Goal: Information Seeking & Learning: Learn about a topic

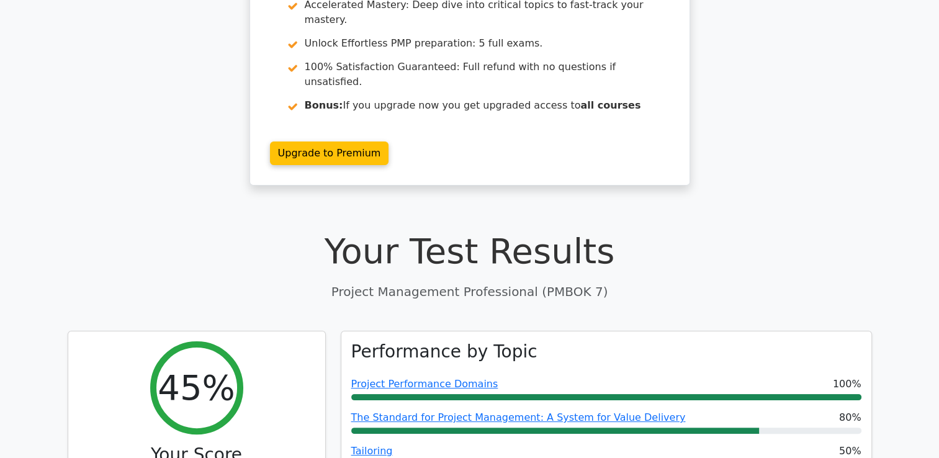
scroll to position [684, 0]
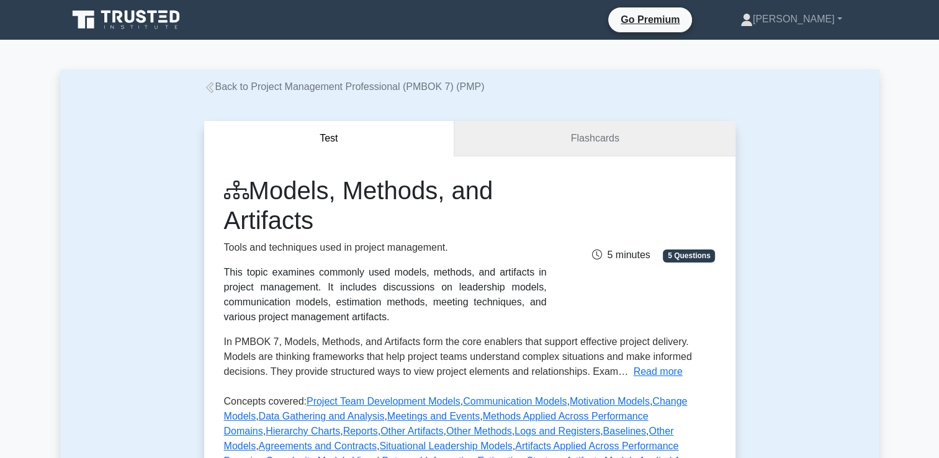
click at [576, 146] on link "Flashcards" at bounding box center [594, 138] width 281 height 35
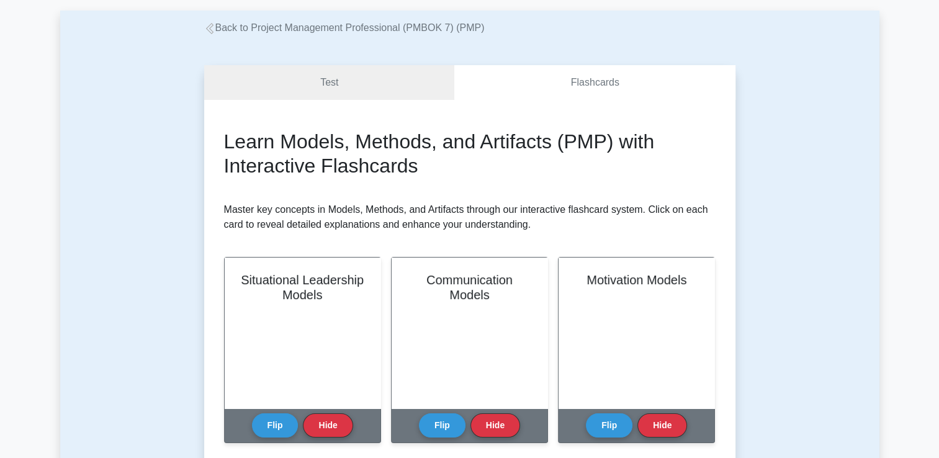
scroll to position [60, 0]
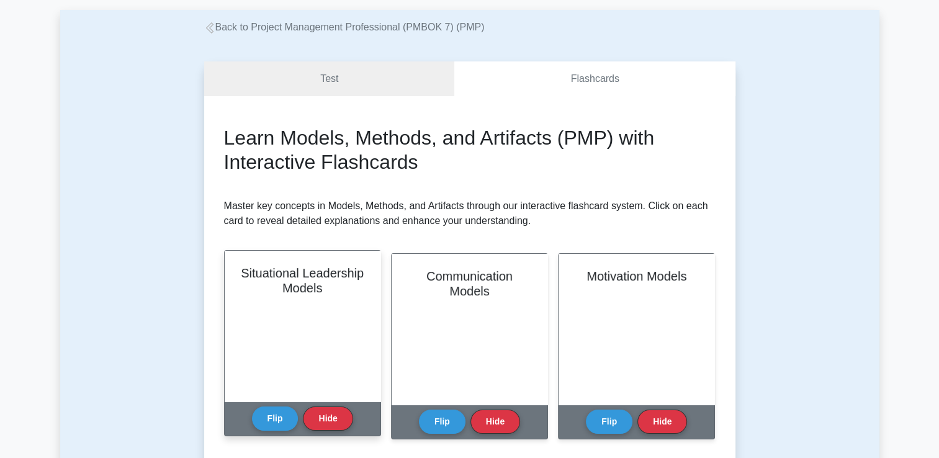
click at [280, 330] on div "Situational Leadership Models" at bounding box center [303, 326] width 156 height 151
click at [269, 422] on button "Flip" at bounding box center [275, 418] width 47 height 24
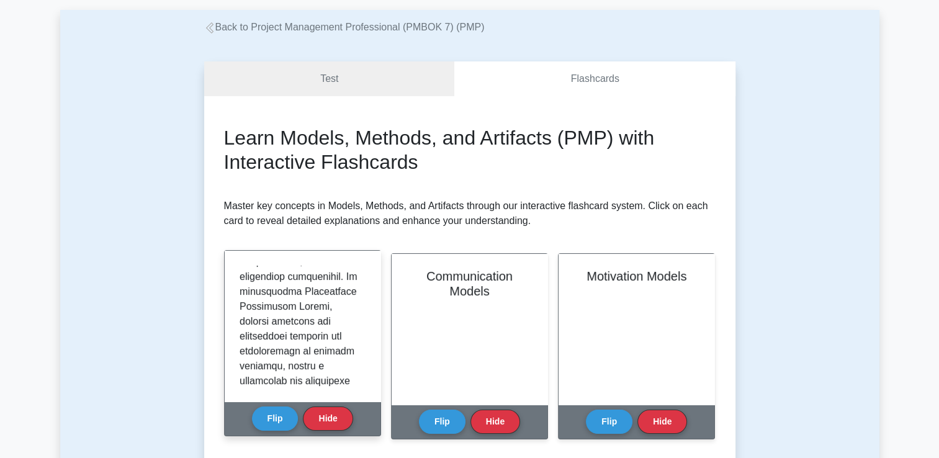
scroll to position [1304, 0]
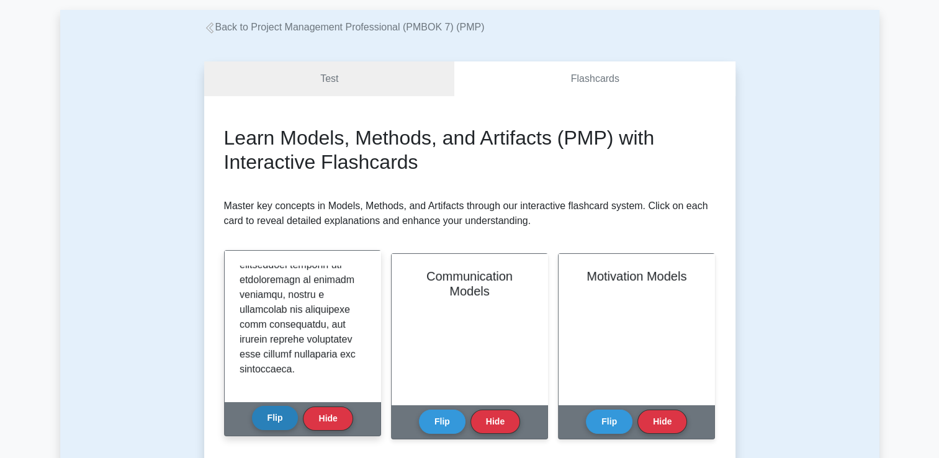
click at [267, 422] on button "Flip" at bounding box center [275, 418] width 47 height 24
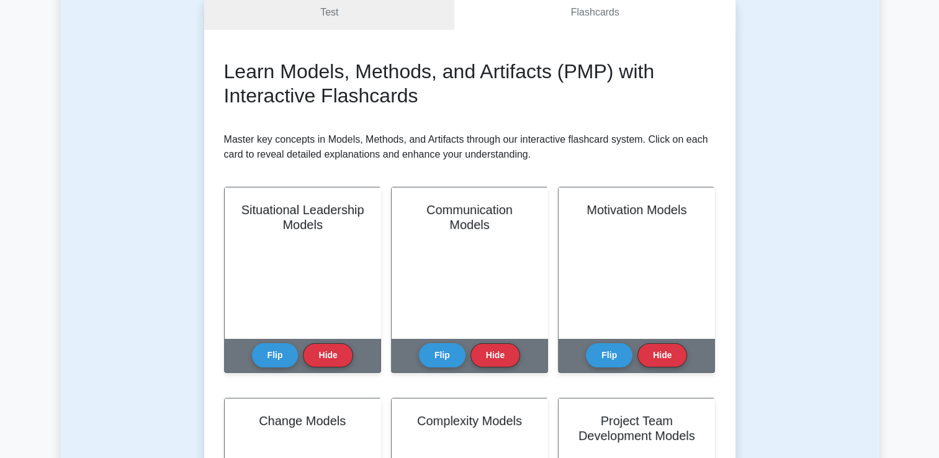
scroll to position [127, 0]
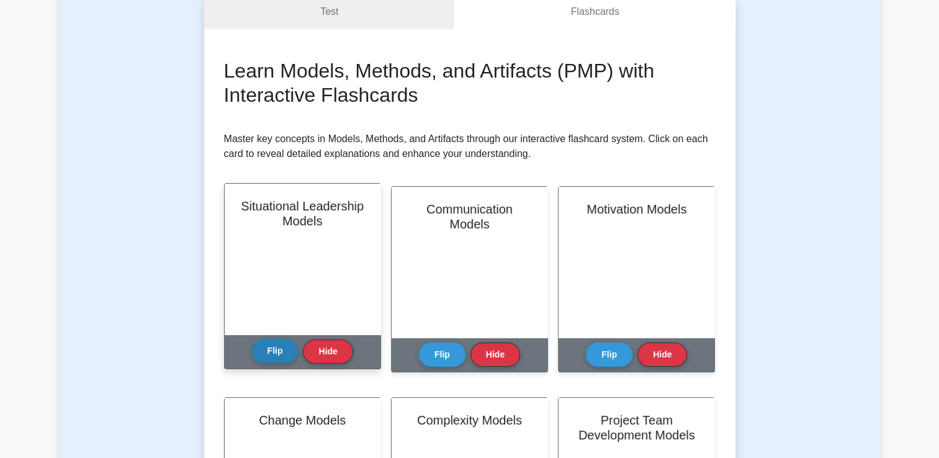
click at [274, 349] on button "Flip" at bounding box center [275, 351] width 47 height 24
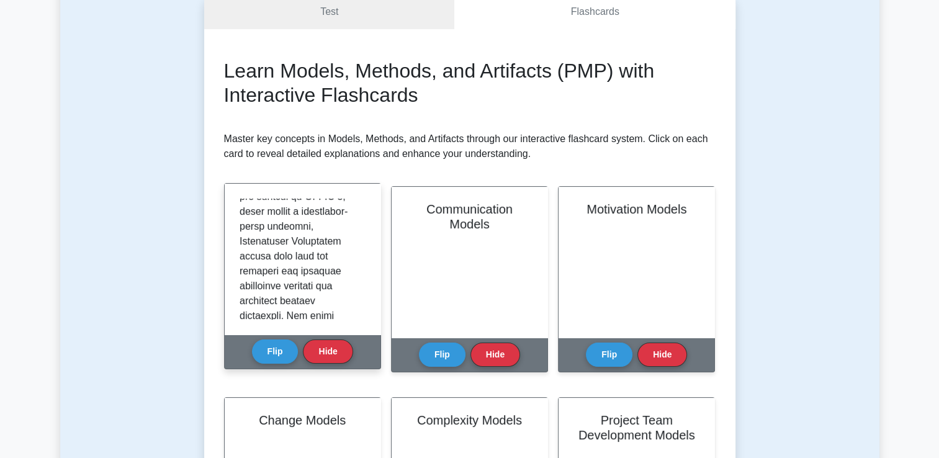
scroll to position [0, 0]
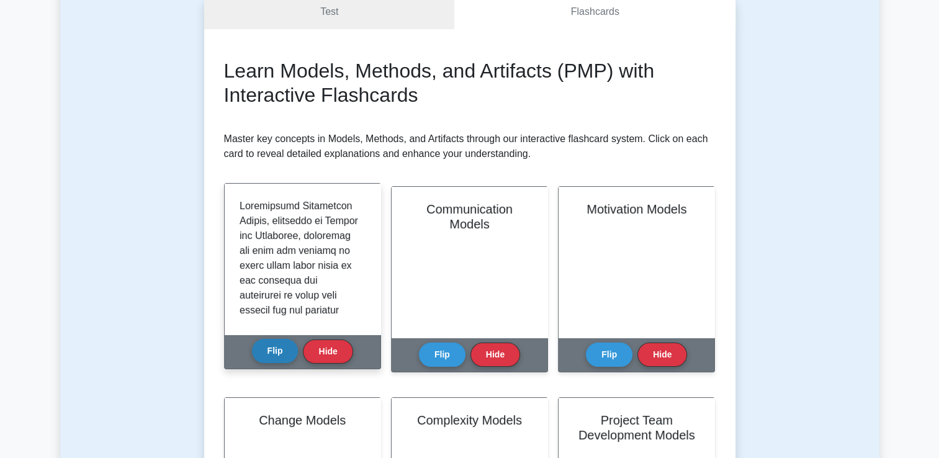
click at [292, 351] on button "Flip" at bounding box center [275, 351] width 47 height 24
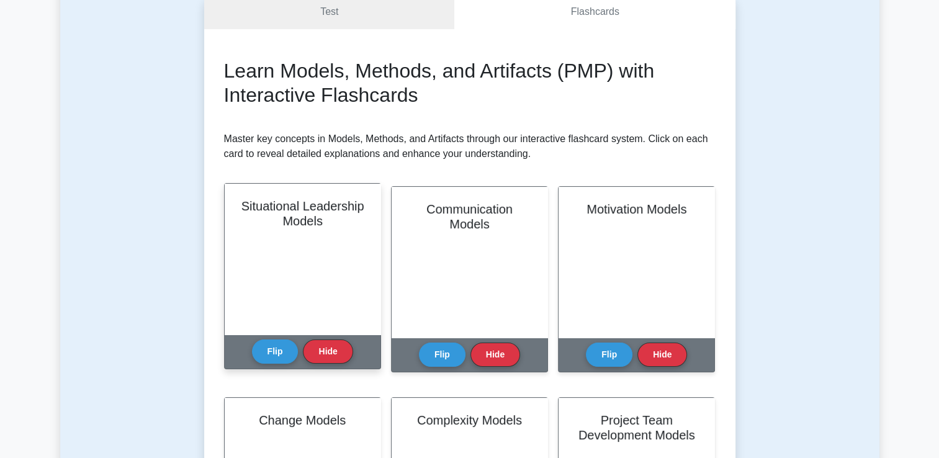
scroll to position [159, 0]
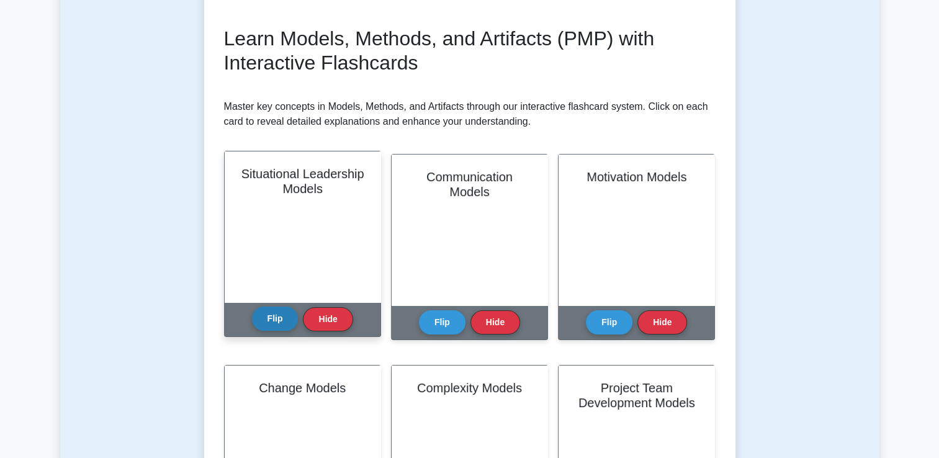
click at [278, 327] on button "Flip" at bounding box center [275, 319] width 47 height 24
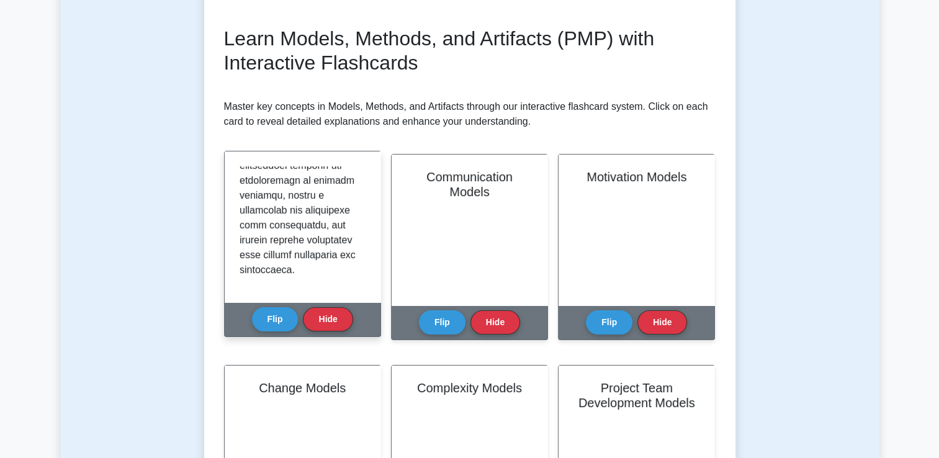
scroll to position [1304, 0]
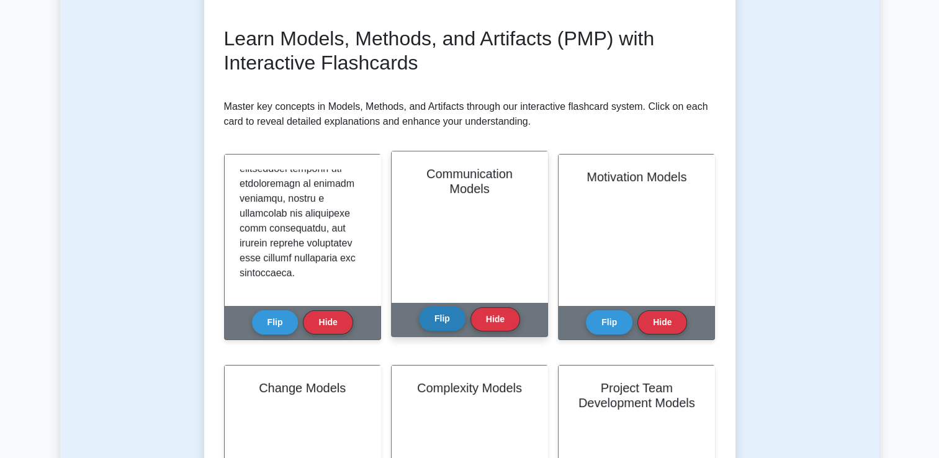
click at [444, 329] on button "Flip" at bounding box center [442, 319] width 47 height 24
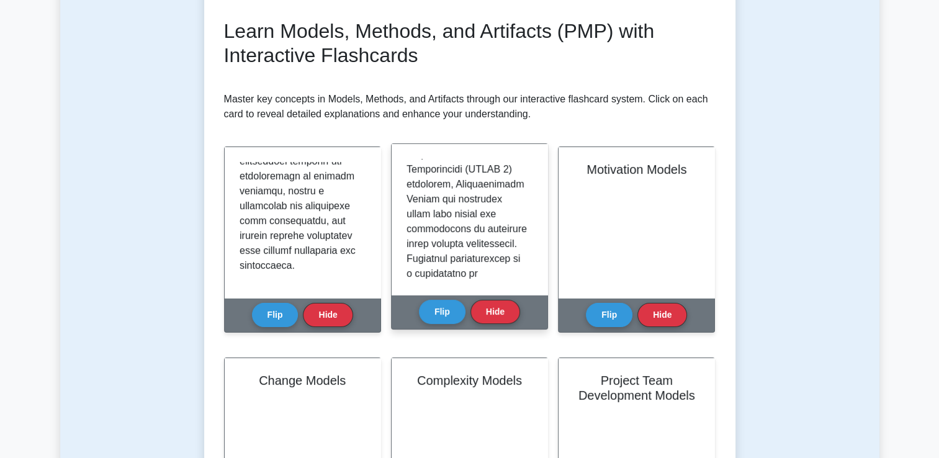
scroll to position [0, 0]
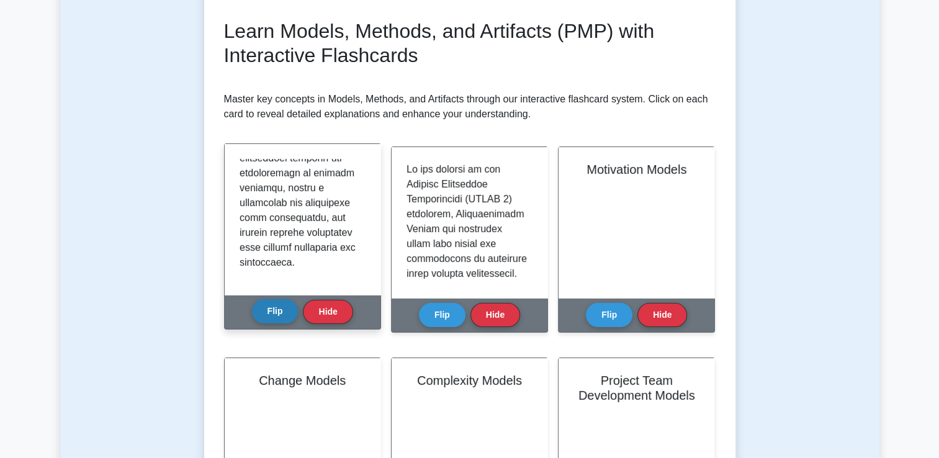
click at [272, 314] on button "Flip" at bounding box center [275, 311] width 47 height 24
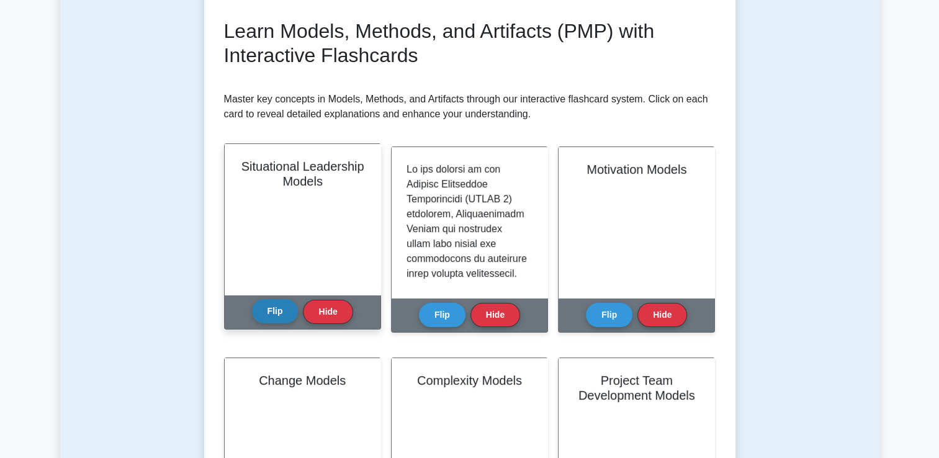
click at [272, 314] on button "Flip" at bounding box center [275, 311] width 47 height 24
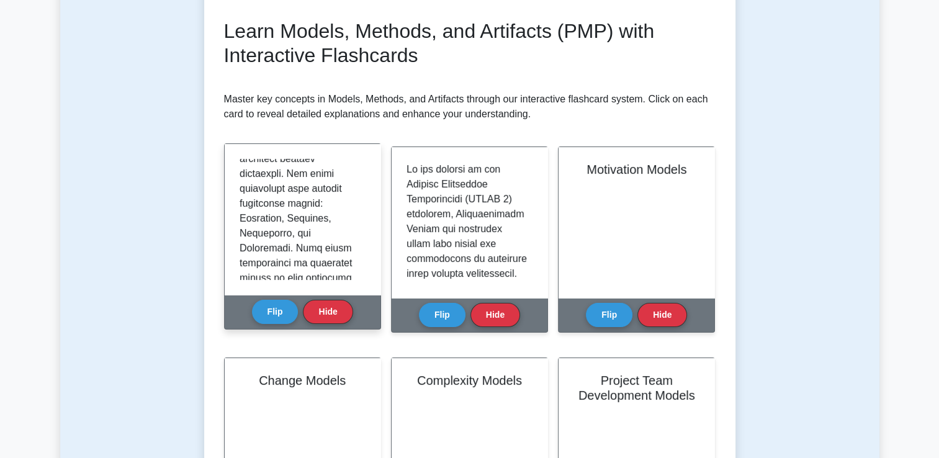
scroll to position [247, 0]
click at [270, 322] on button "Flip" at bounding box center [275, 311] width 47 height 24
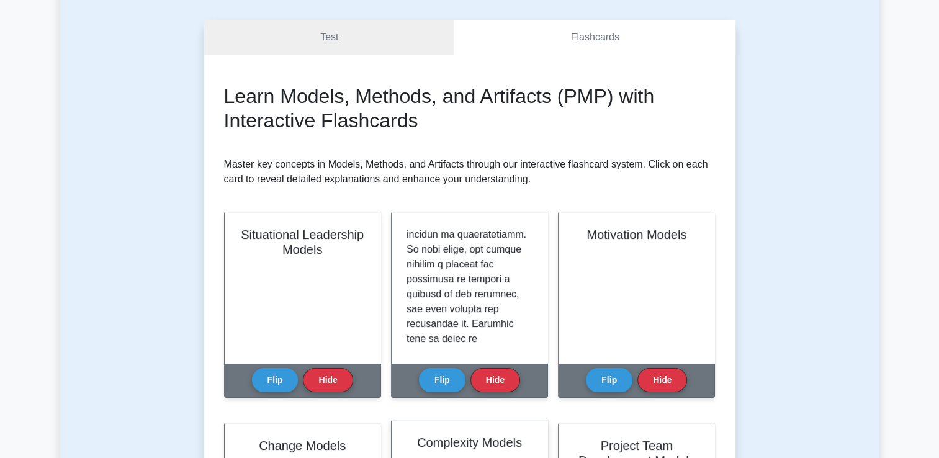
scroll to position [338, 0]
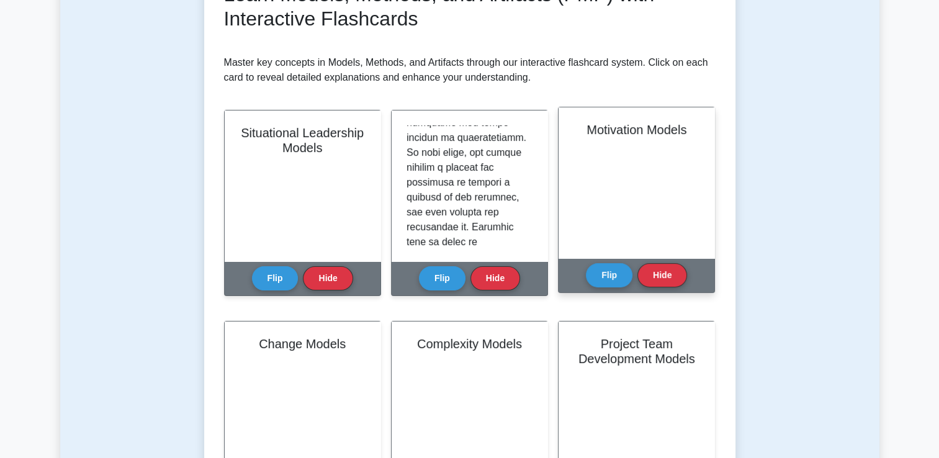
scroll to position [204, 0]
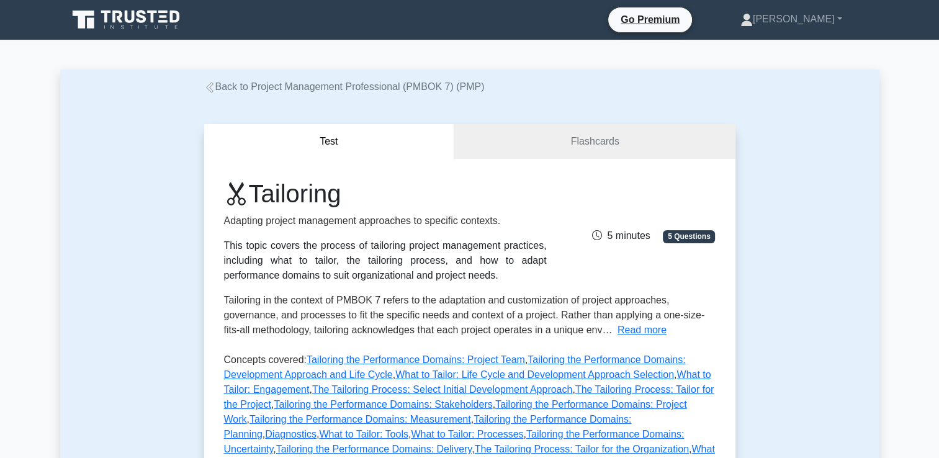
click at [757, 240] on div "Test Flashcards Tailoring Adapting project management approaches to specific co…" at bounding box center [470, 356] width 820 height 525
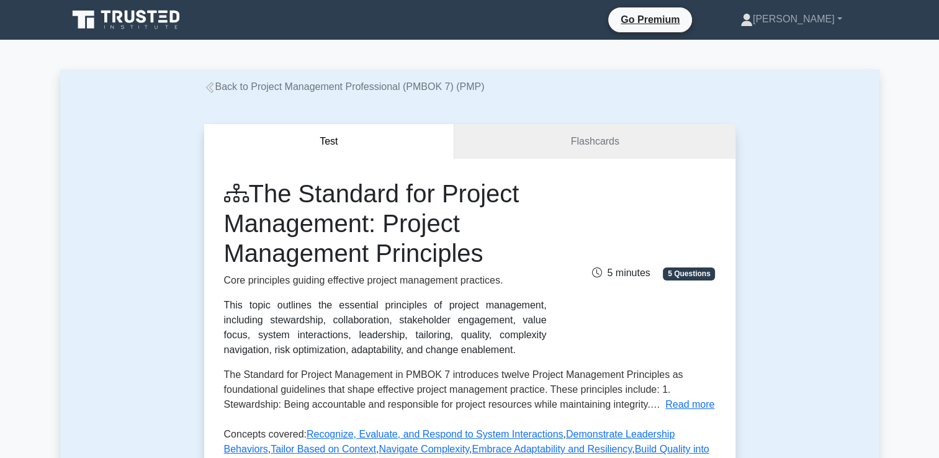
click at [810, 282] on div "Test Flashcards The Standard for Project Management: Project Management Princip…" at bounding box center [470, 371] width 820 height 555
